Goal: Information Seeking & Learning: Learn about a topic

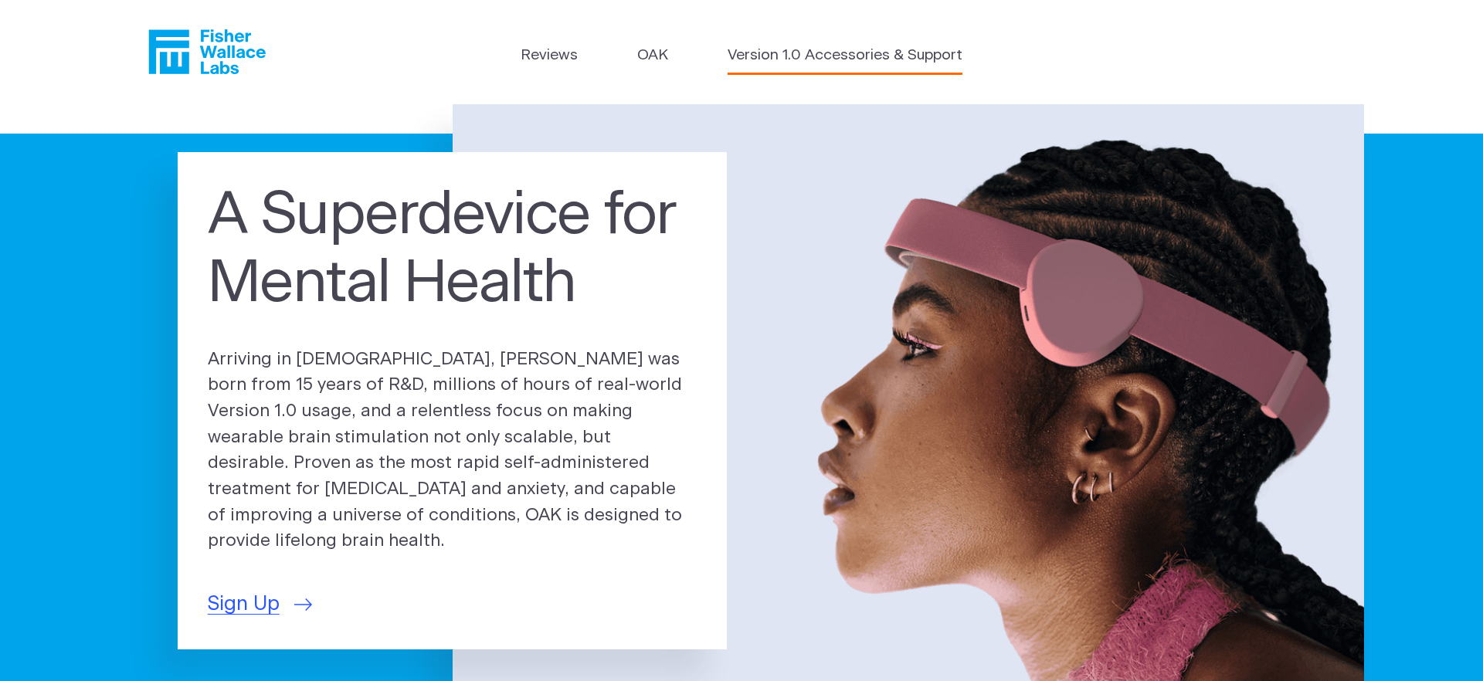
click at [835, 59] on link "Version 1.0 Accessories & Support" at bounding box center [844, 56] width 235 height 22
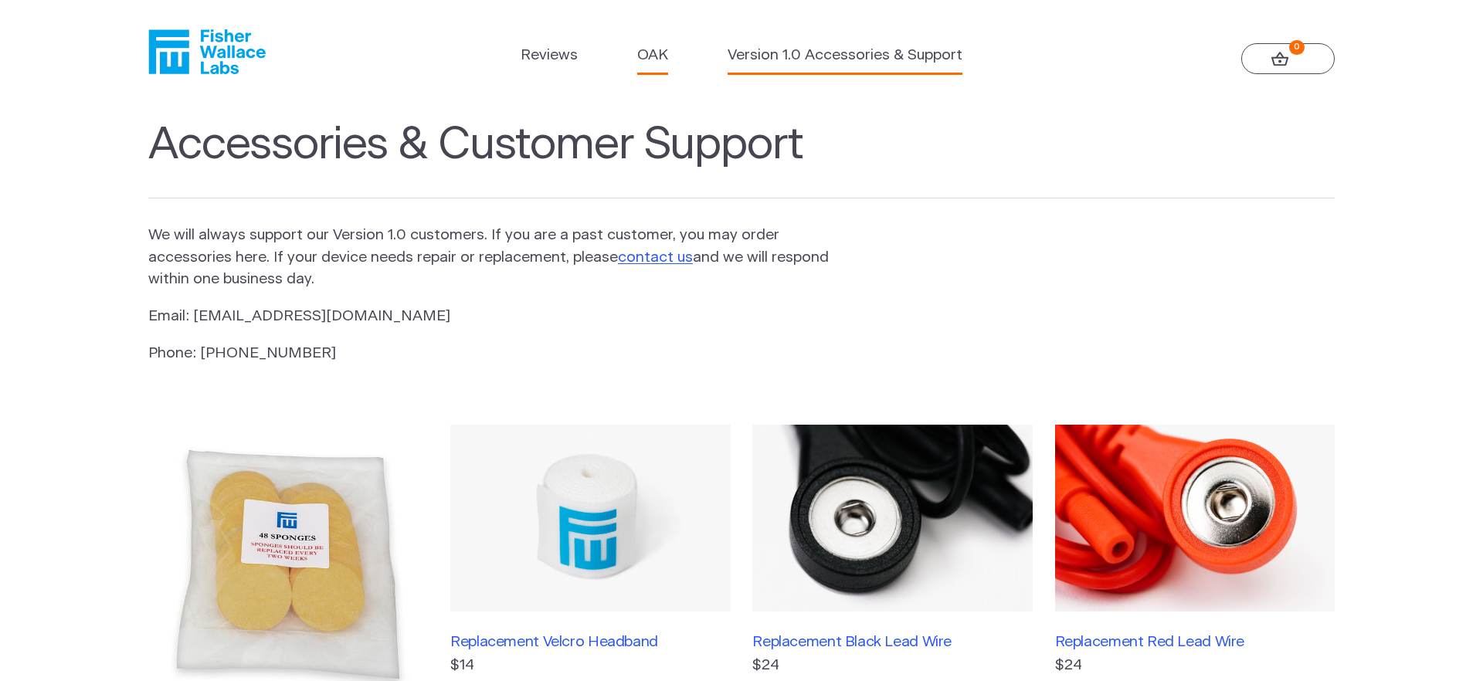
click at [649, 60] on link "OAK" at bounding box center [652, 56] width 31 height 22
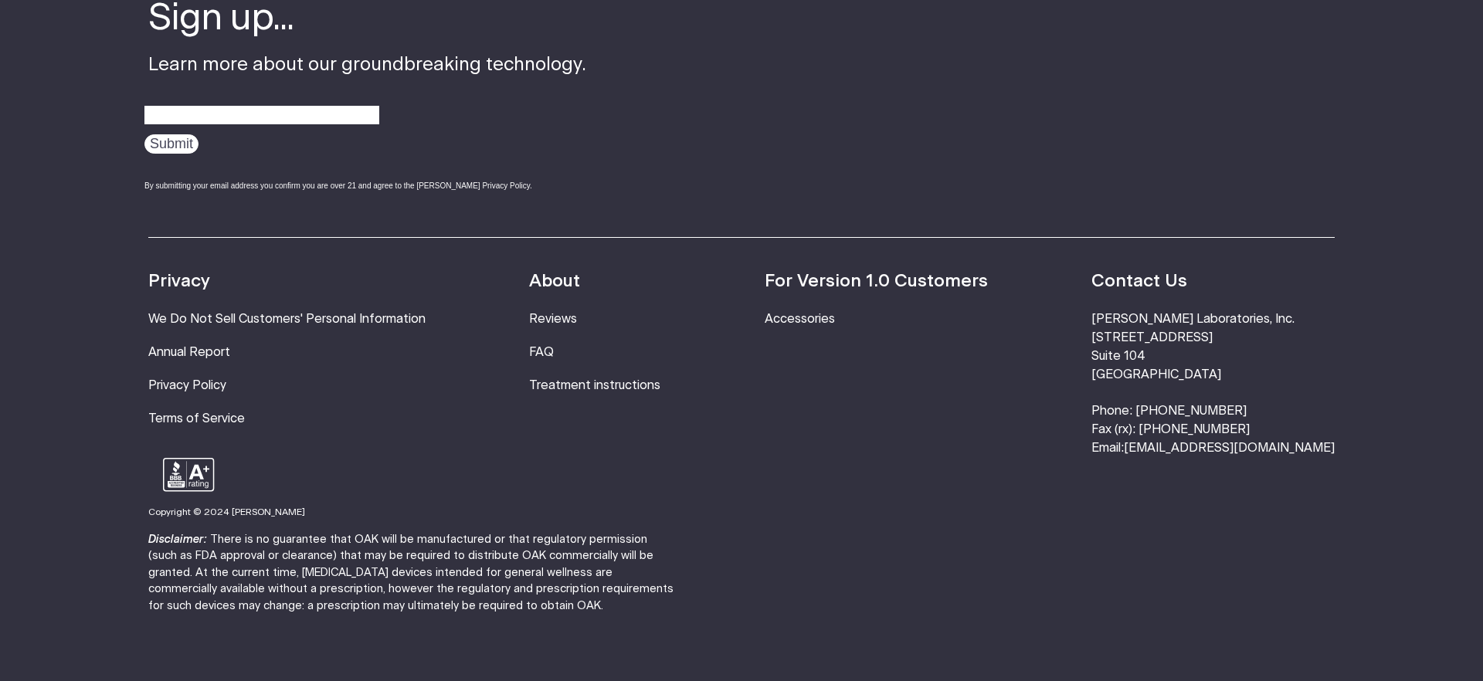
scroll to position [2931, 0]
